Goal: Browse casually

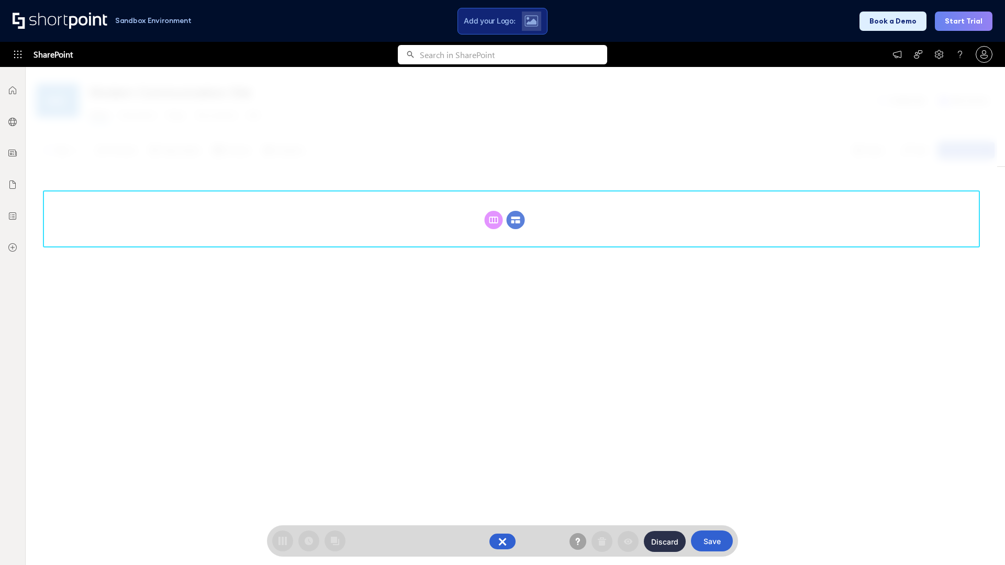
click at [516, 220] on circle at bounding box center [516, 220] width 18 height 18
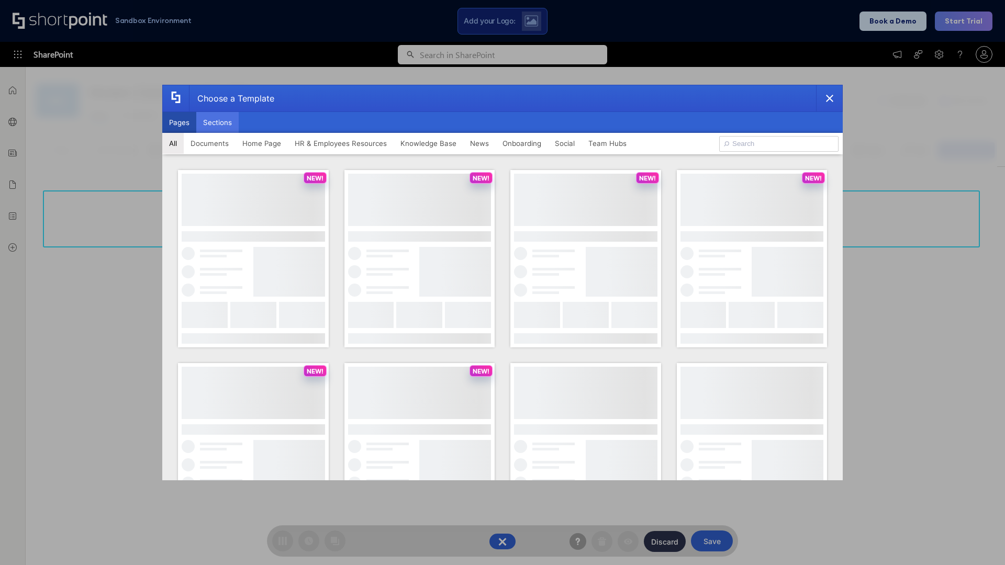
click at [217, 122] on button "Sections" at bounding box center [217, 122] width 42 height 21
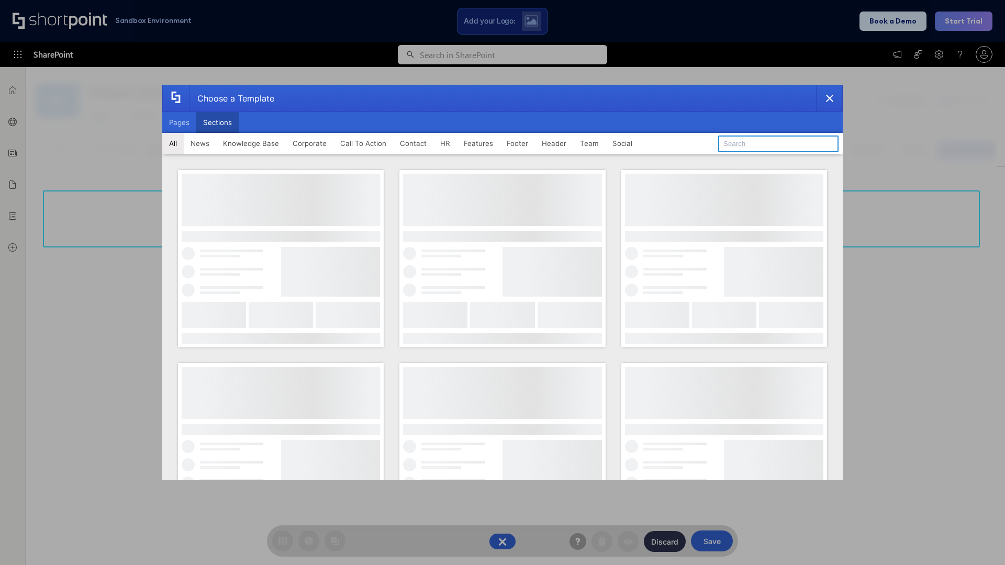
type input "Social Intranet"
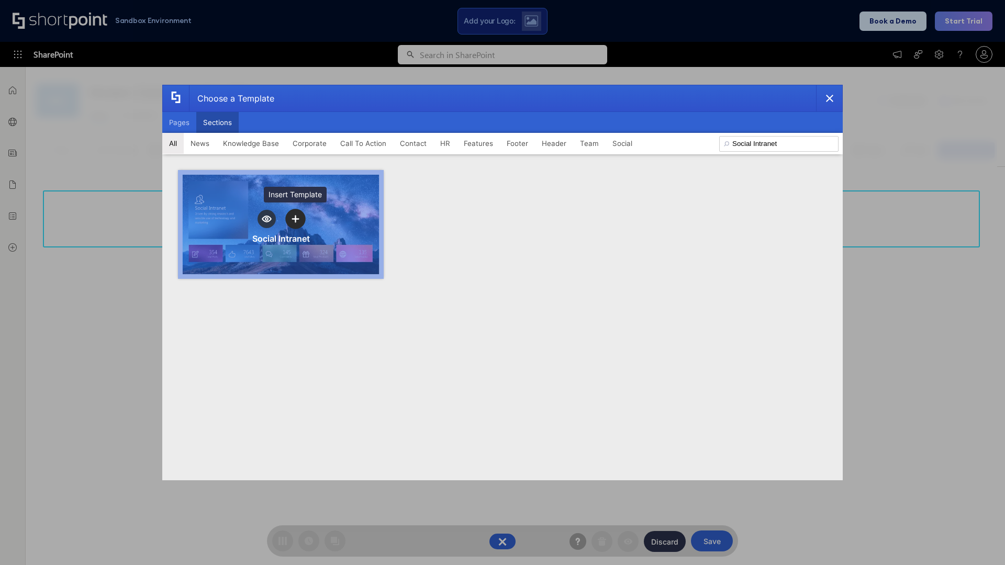
click at [295, 219] on icon "template selector" at bounding box center [295, 219] width 7 height 7
